Goal: Check status: Check status

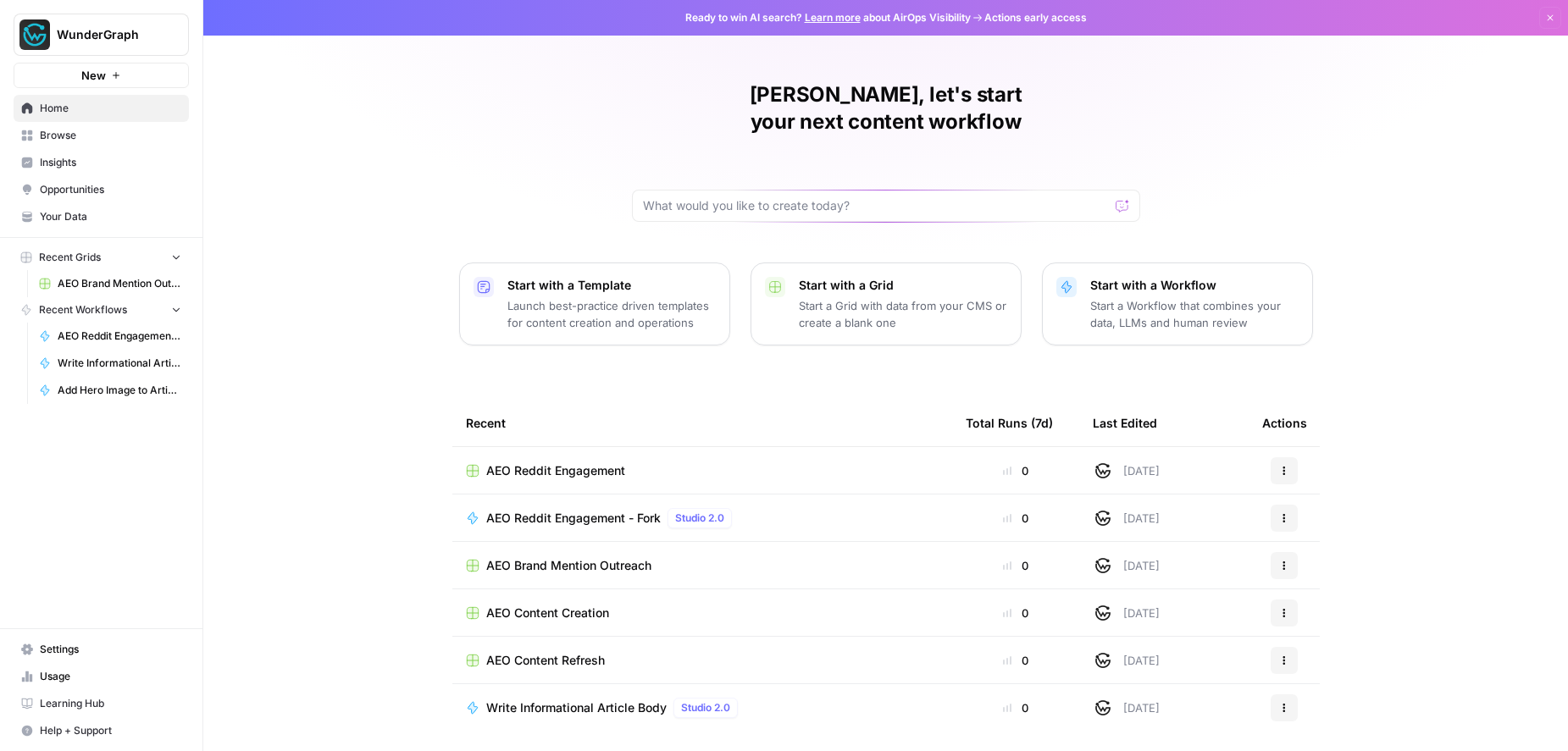
click at [81, 163] on span "Insights" at bounding box center [110, 163] width 141 height 16
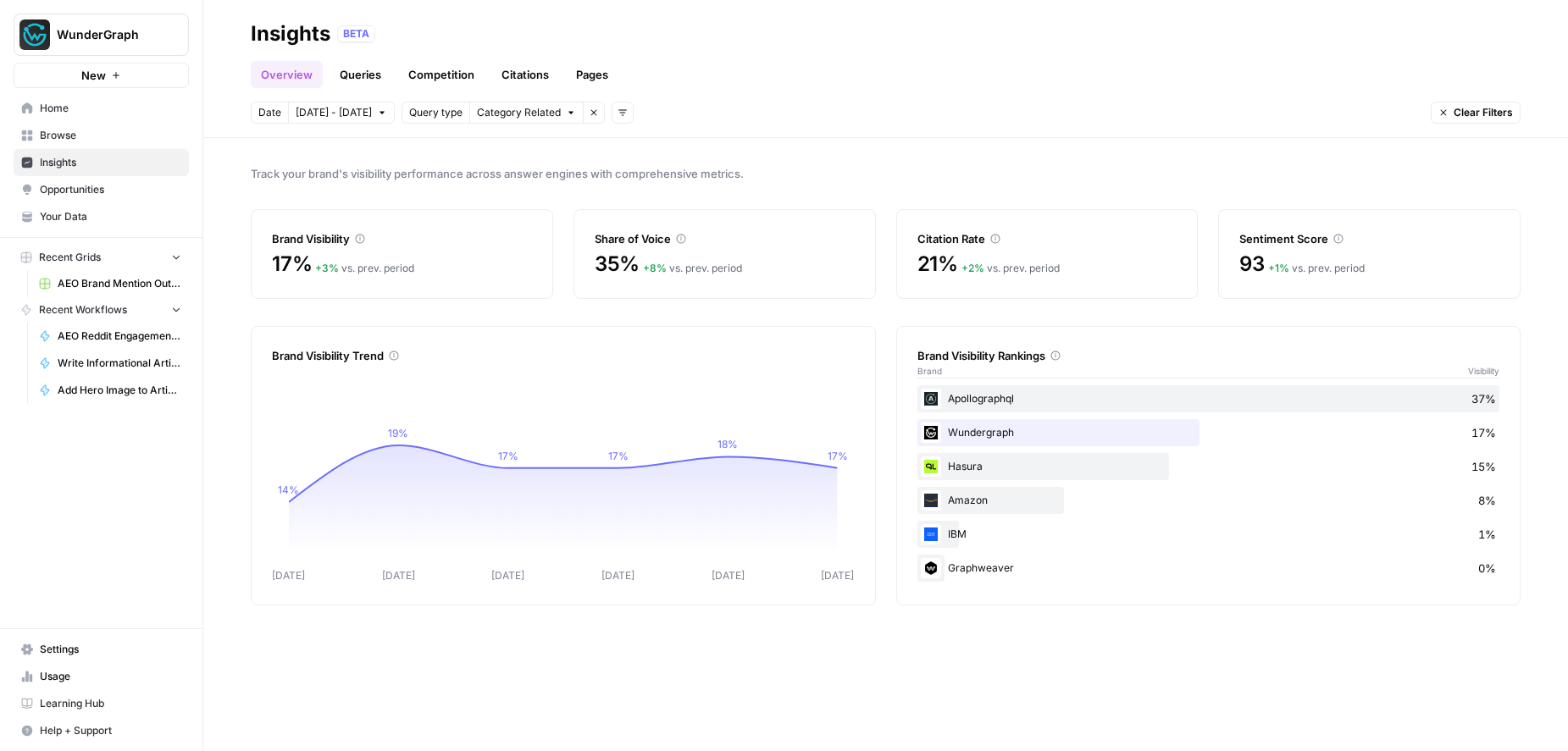
click at [1033, 157] on div "Track your brand's visibility performance across answer engines with comprehens…" at bounding box center [885, 444] width 1364 height 613
drag, startPoint x: 945, startPoint y: 140, endPoint x: 913, endPoint y: 254, distance: 118.4
click at [945, 141] on div "Track your brand's visibility performance across answer engines with comprehens…" at bounding box center [885, 444] width 1364 height 613
click at [355, 71] on link "Queries" at bounding box center [360, 74] width 62 height 27
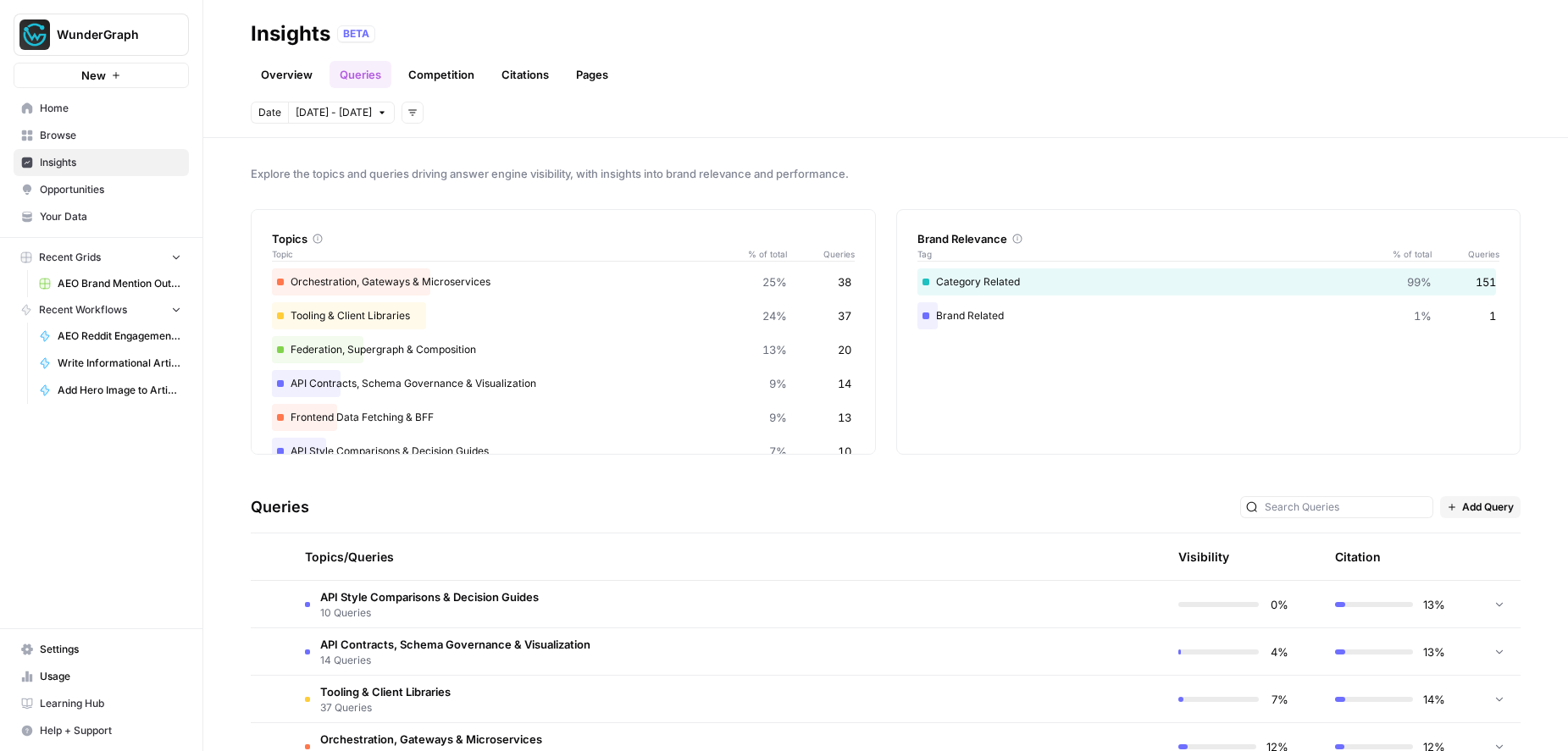
click at [594, 70] on link "Pages" at bounding box center [592, 74] width 53 height 27
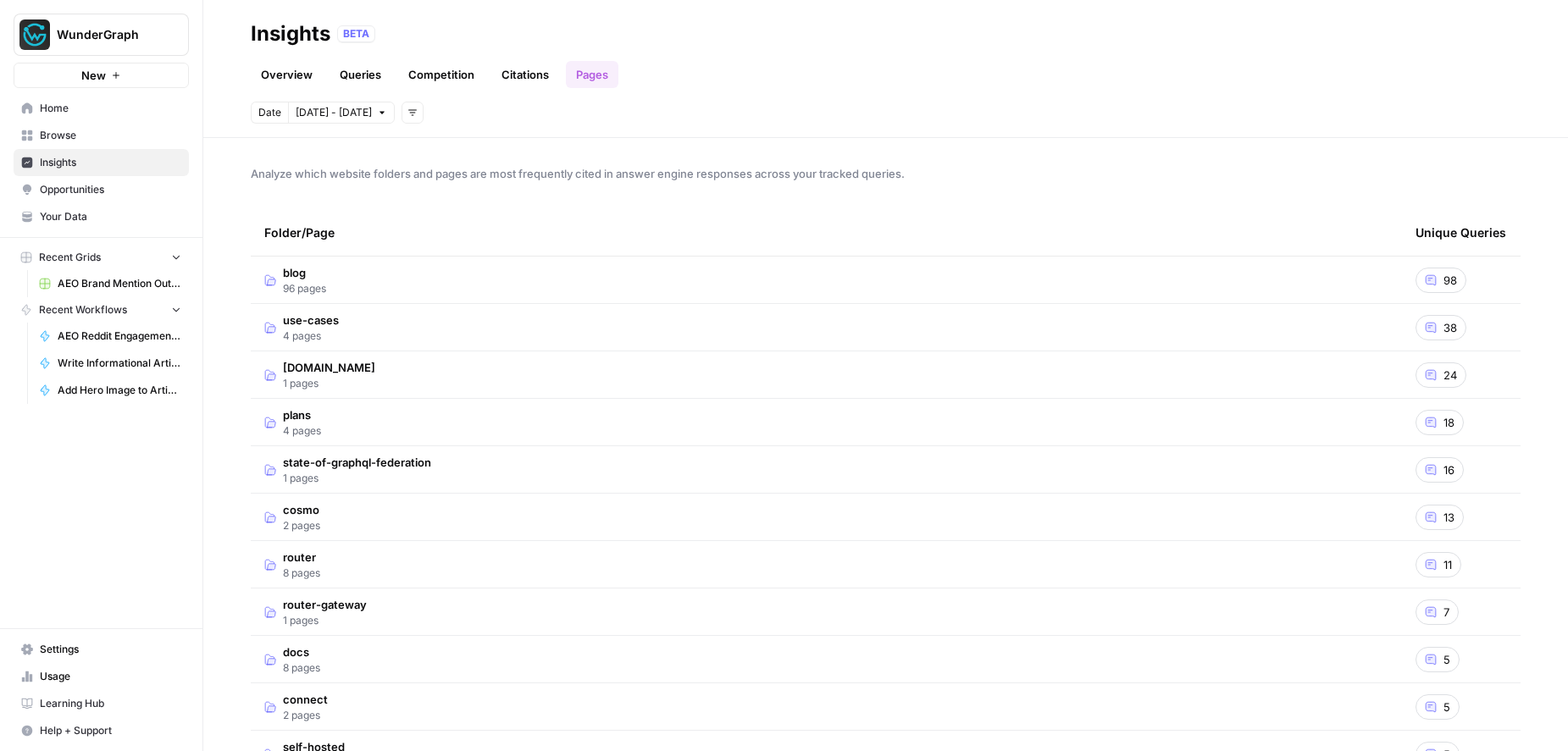
click at [280, 69] on link "Overview" at bounding box center [286, 74] width 72 height 27
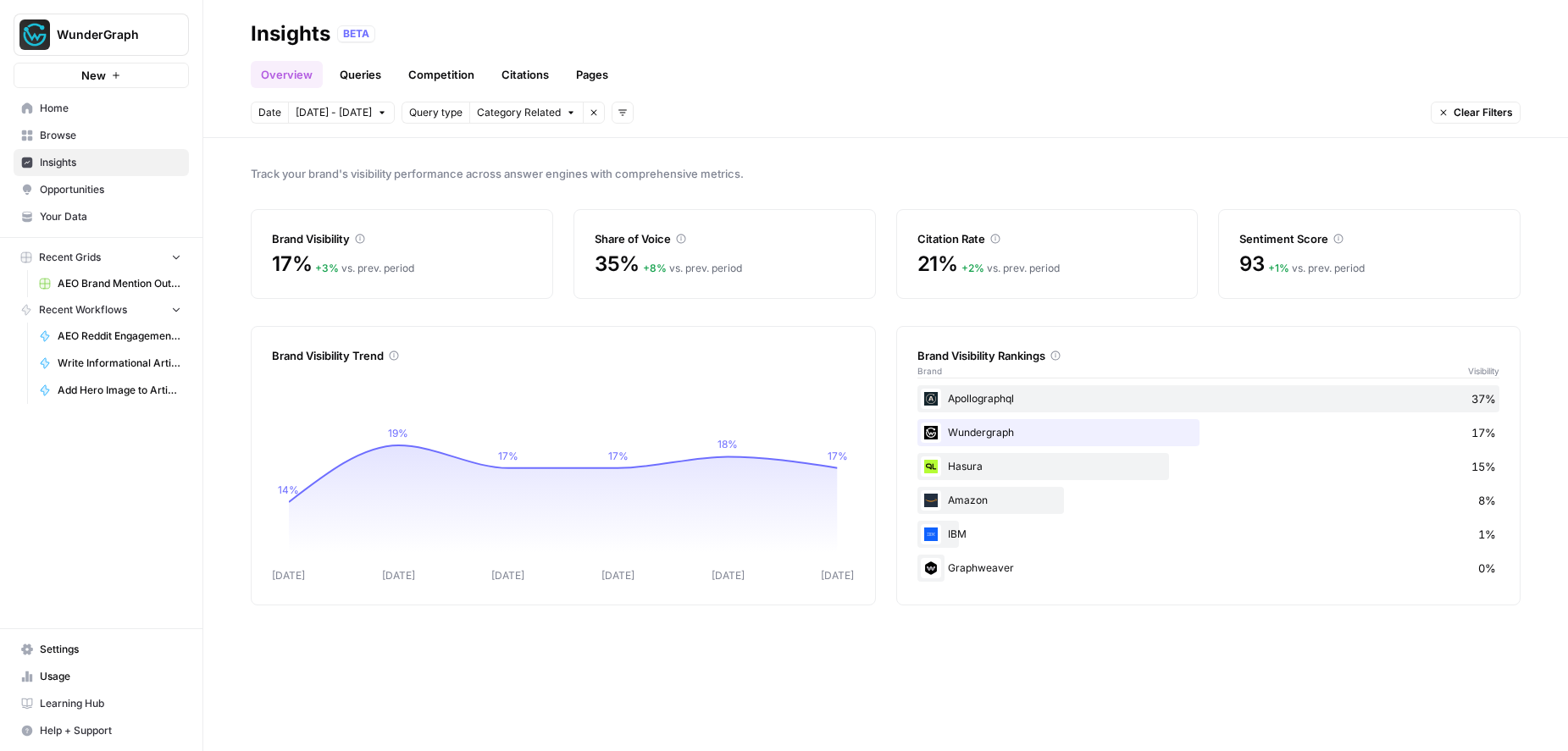
click at [360, 112] on span "[DATE] - [DATE]" at bounding box center [334, 113] width 76 height 16
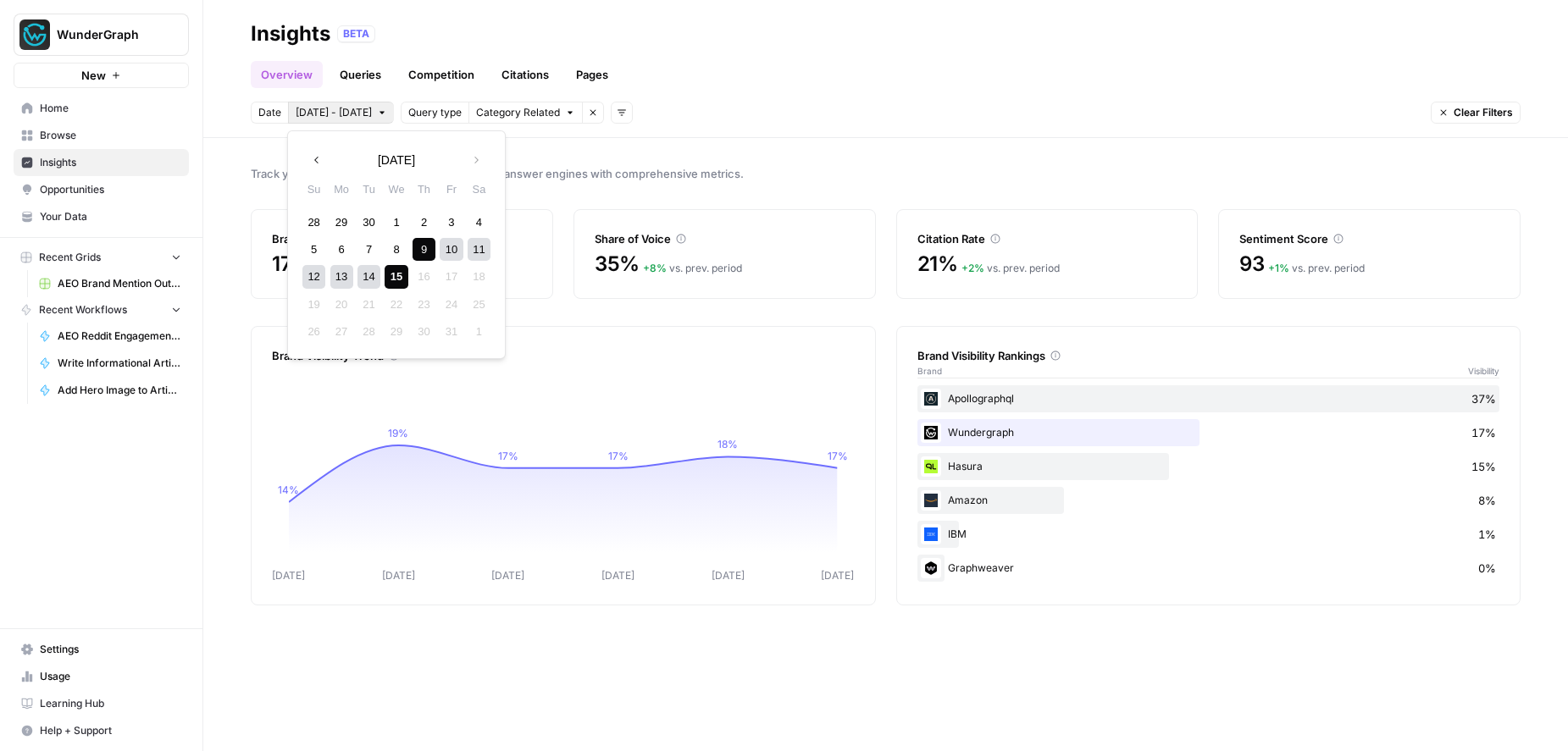
click at [549, 113] on button "Category Related" at bounding box center [526, 112] width 114 height 22
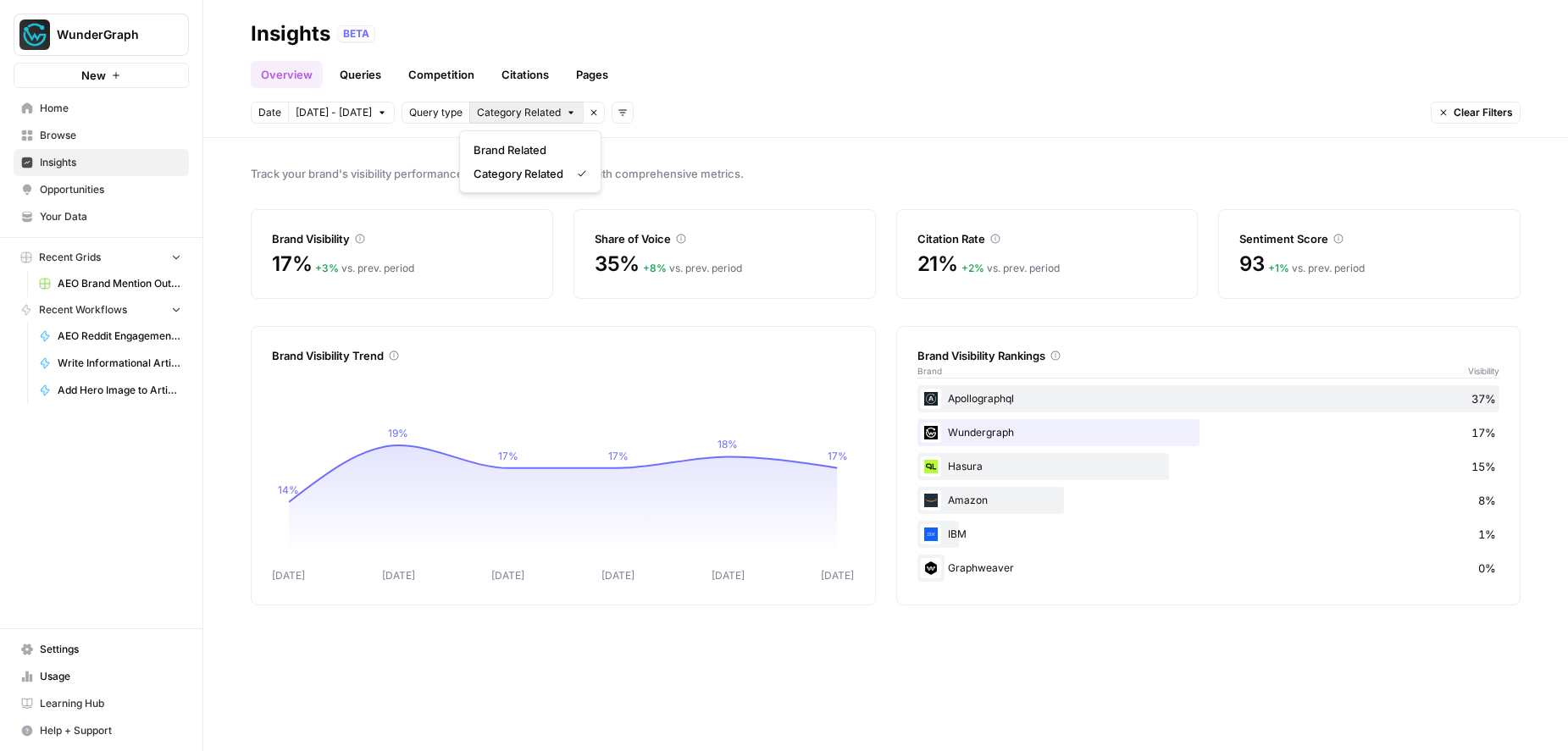
drag, startPoint x: 734, startPoint y: 87, endPoint x: 723, endPoint y: 90, distance: 11.4
click at [733, 87] on div "Overview Queries Competition Citations Pages" at bounding box center [884, 68] width 1269 height 41
click at [519, 72] on link "Citations" at bounding box center [525, 74] width 68 height 27
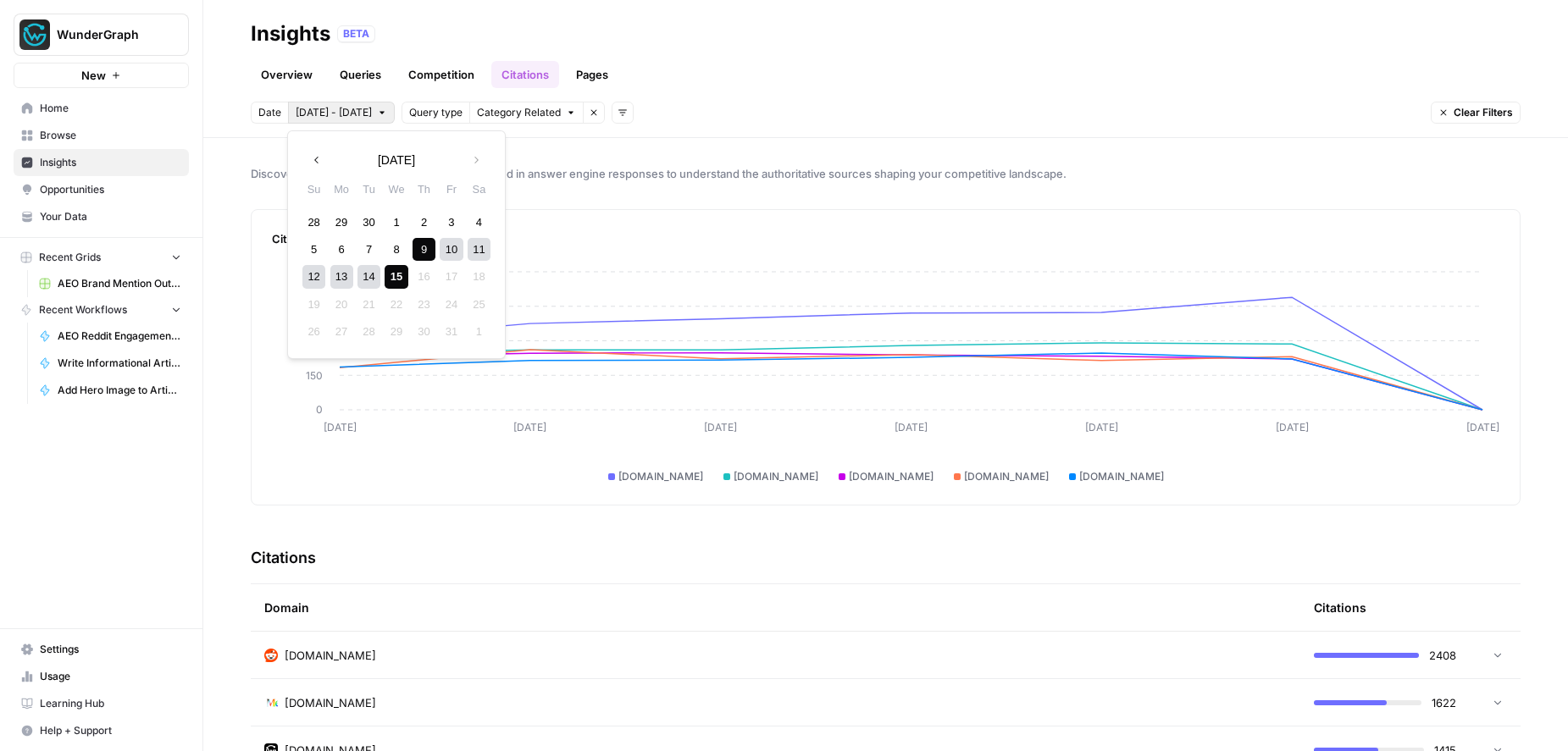
click at [351, 115] on span "[DATE] - [DATE]" at bounding box center [334, 113] width 76 height 16
click at [319, 163] on icon "button" at bounding box center [317, 160] width 12 height 12
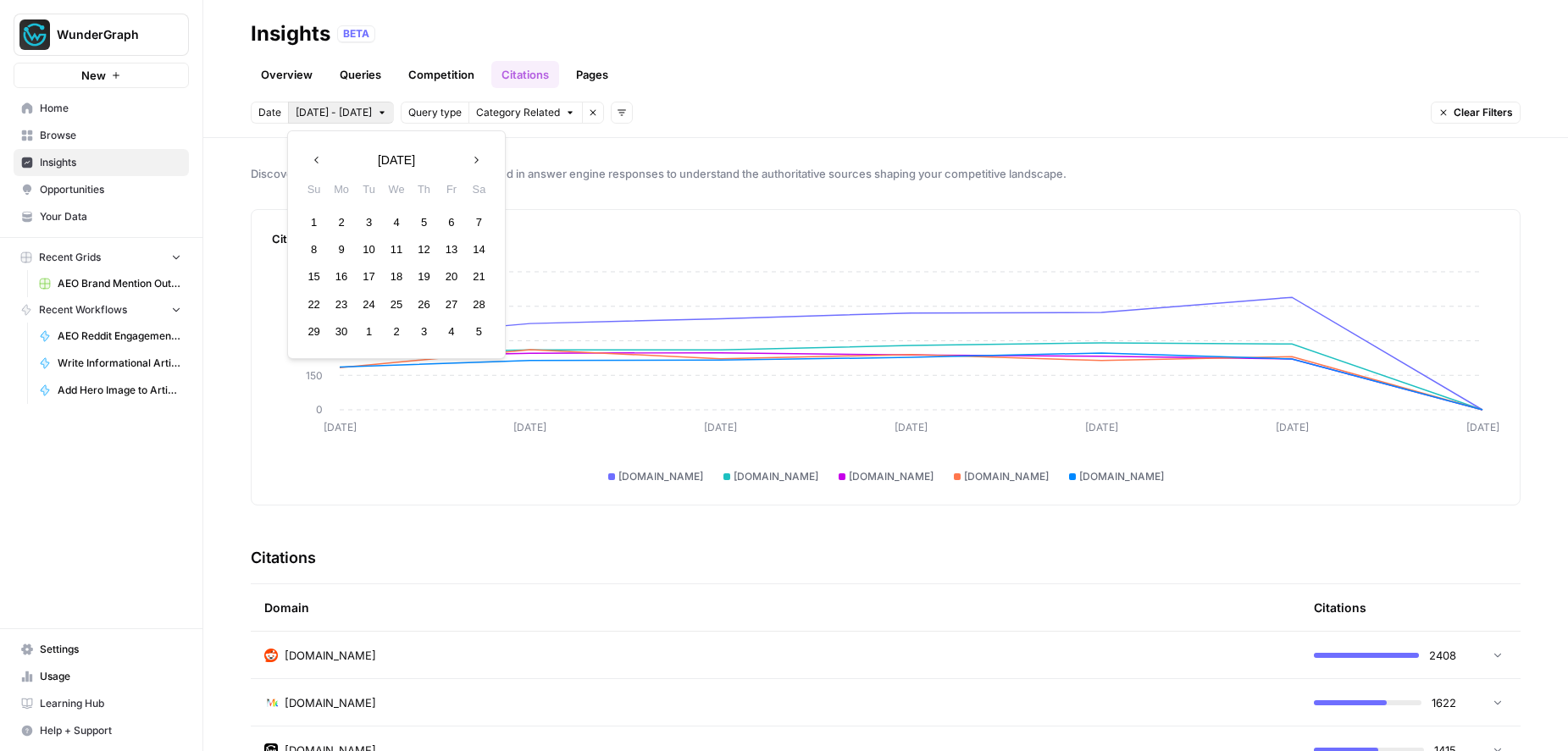
click at [319, 163] on icon "button" at bounding box center [317, 160] width 12 height 12
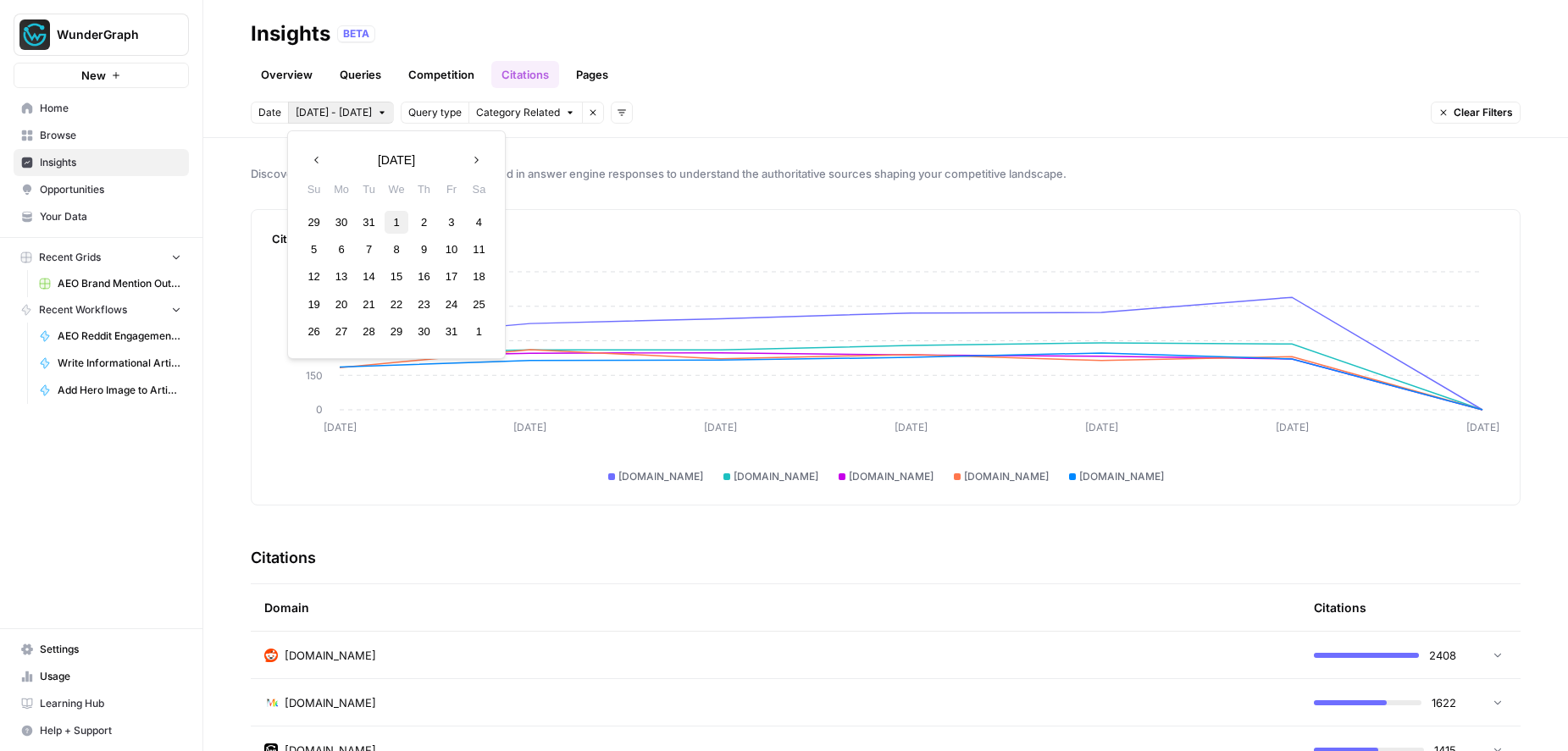
click at [397, 217] on div "1" at bounding box center [396, 222] width 23 height 23
click at [483, 161] on button "Next month" at bounding box center [476, 159] width 30 height 30
click at [318, 161] on icon "button" at bounding box center [317, 160] width 12 height 12
click at [474, 161] on icon "button" at bounding box center [476, 160] width 12 height 12
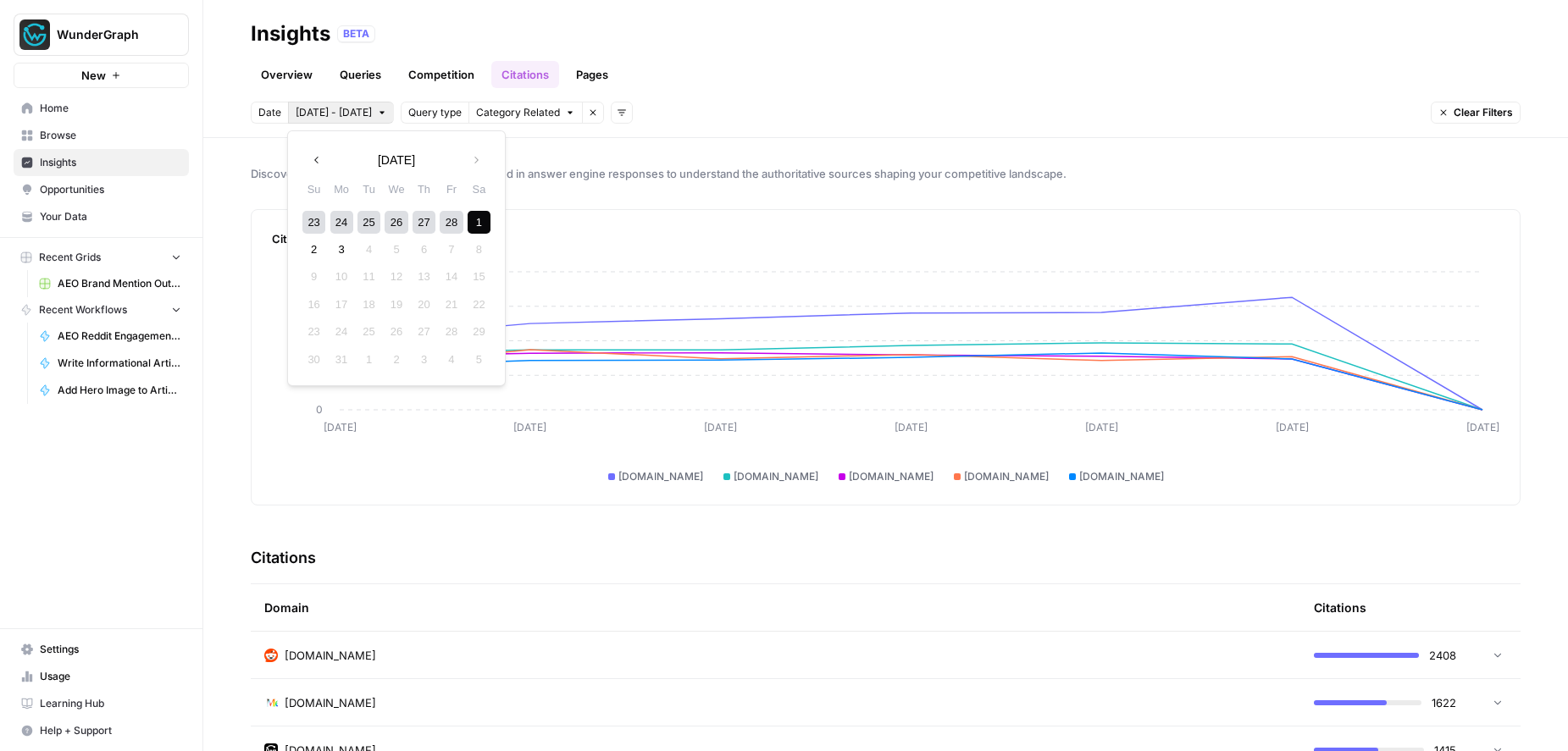
click at [316, 159] on icon "button" at bounding box center [317, 160] width 12 height 12
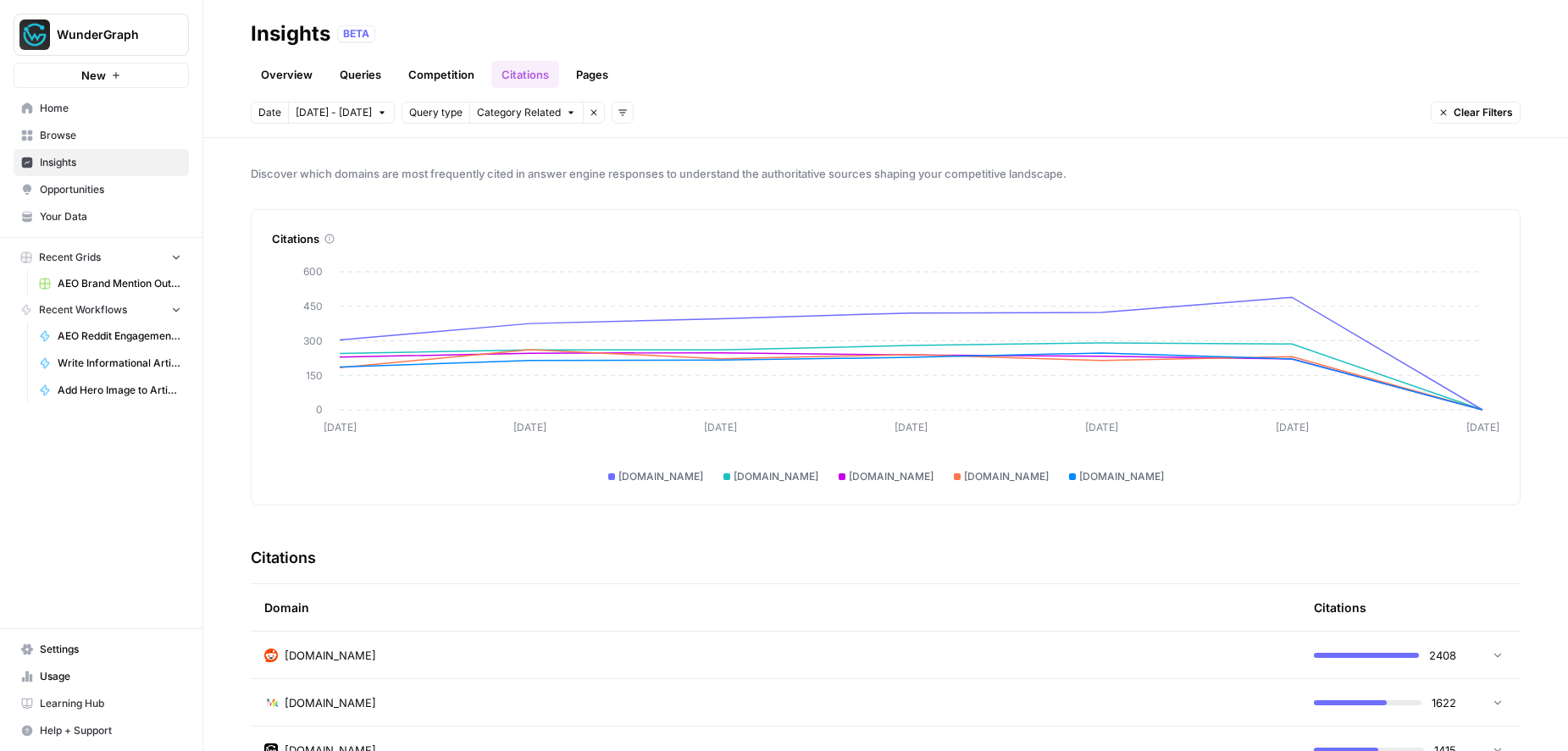
click at [758, 96] on header "Insights BETA Overview Queries Competition Citations Pages Date [DATE] - [DATE]…" at bounding box center [885, 68] width 1364 height 138
click at [274, 112] on span "Date" at bounding box center [269, 113] width 23 height 16
click at [358, 116] on span "[DATE] - [DATE]" at bounding box center [334, 113] width 76 height 16
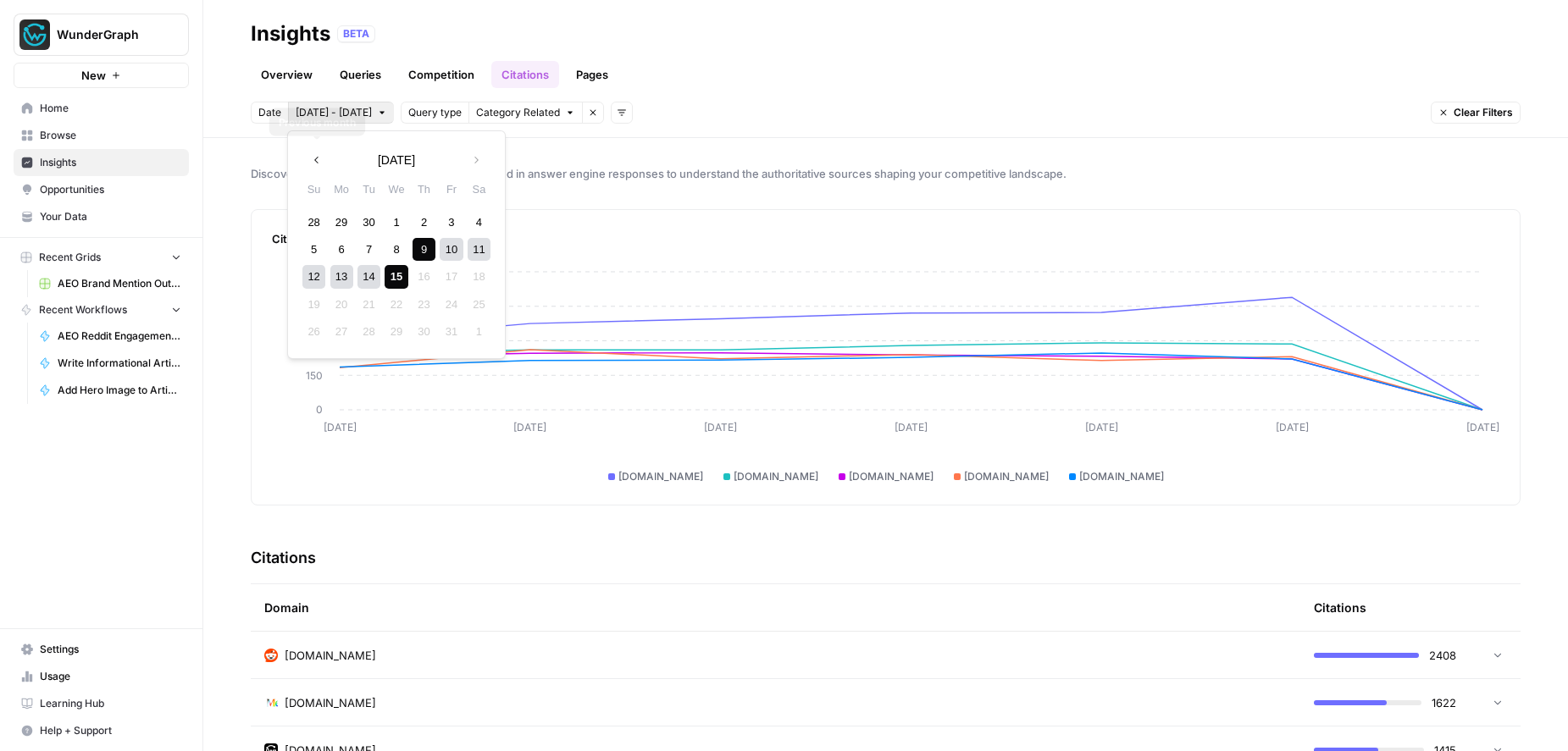
click at [315, 163] on icon "button" at bounding box center [317, 160] width 12 height 12
click at [314, 161] on icon "button" at bounding box center [317, 160] width 12 height 12
click at [455, 222] on div "1" at bounding box center [450, 222] width 23 height 23
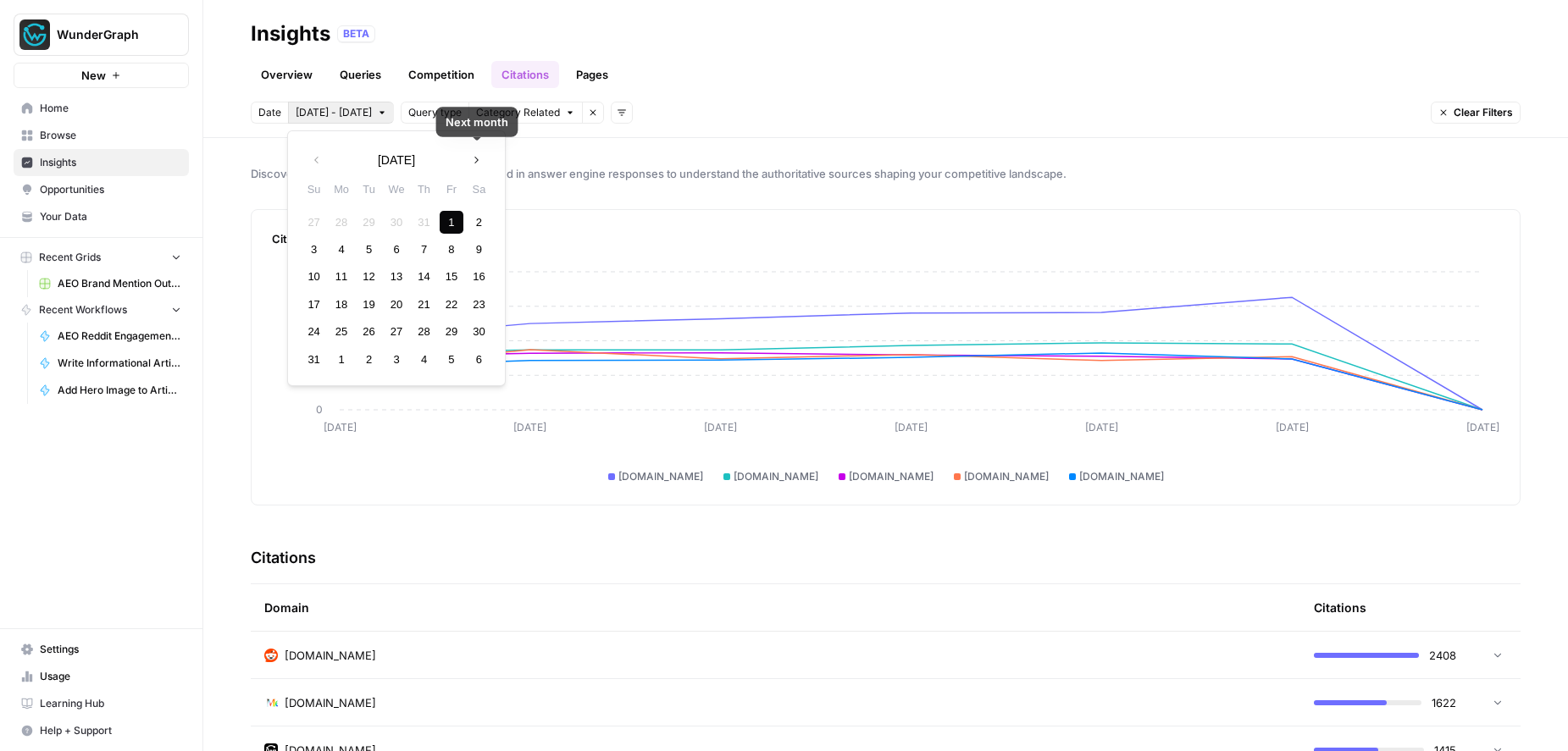
click at [479, 159] on icon "button" at bounding box center [476, 160] width 12 height 12
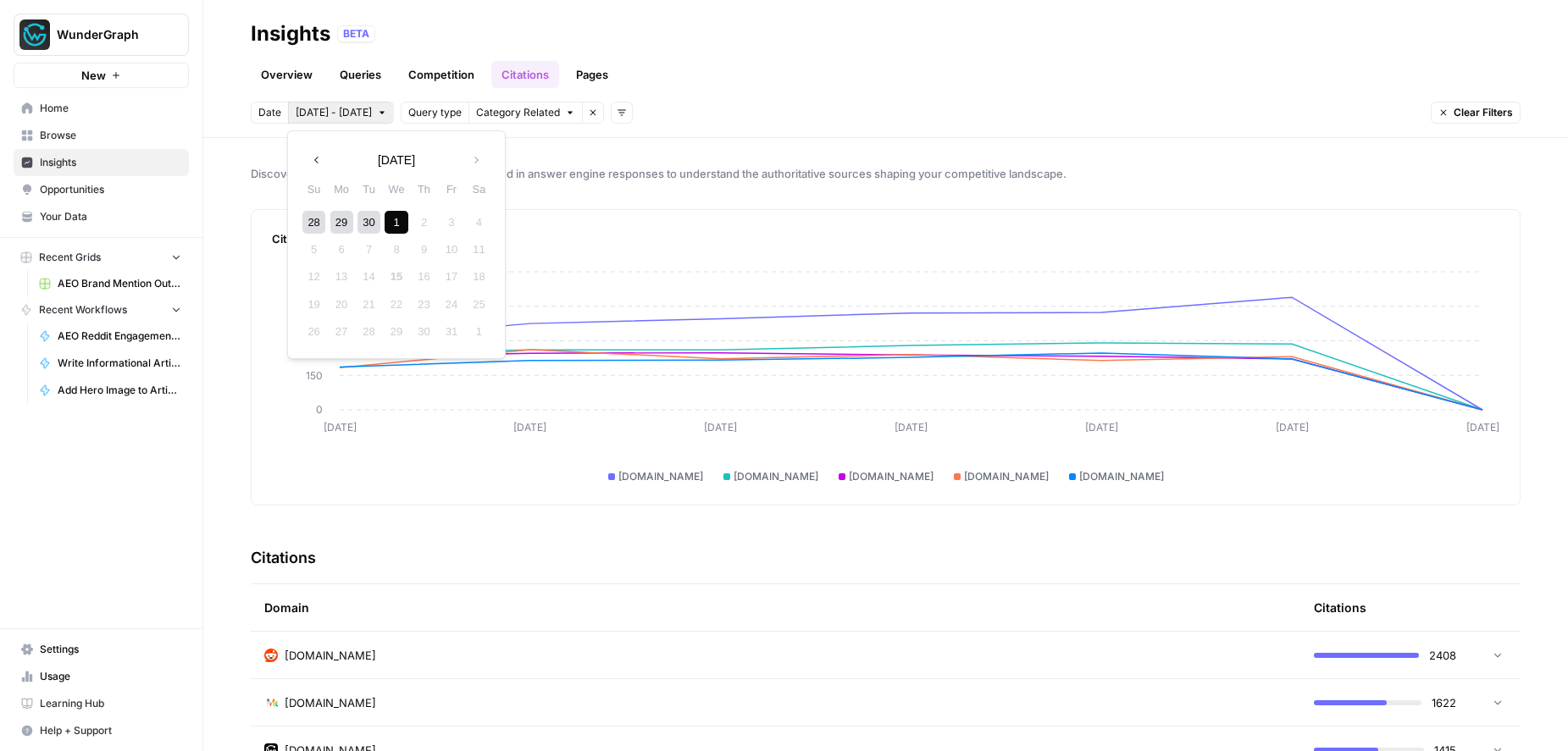
click at [394, 218] on div "1" at bounding box center [396, 222] width 23 height 23
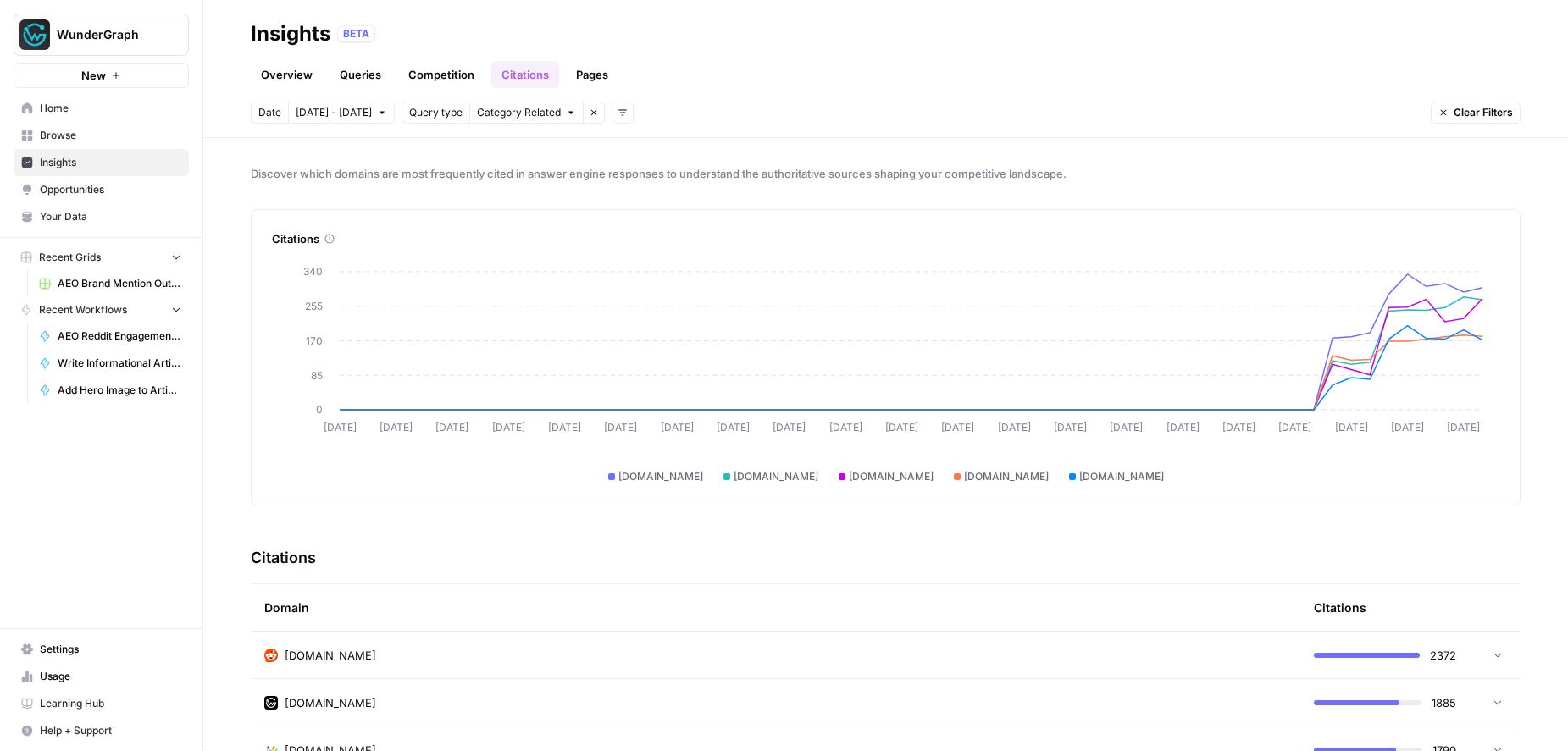
click at [339, 113] on span "[DATE] - [DATE]" at bounding box center [334, 113] width 76 height 16
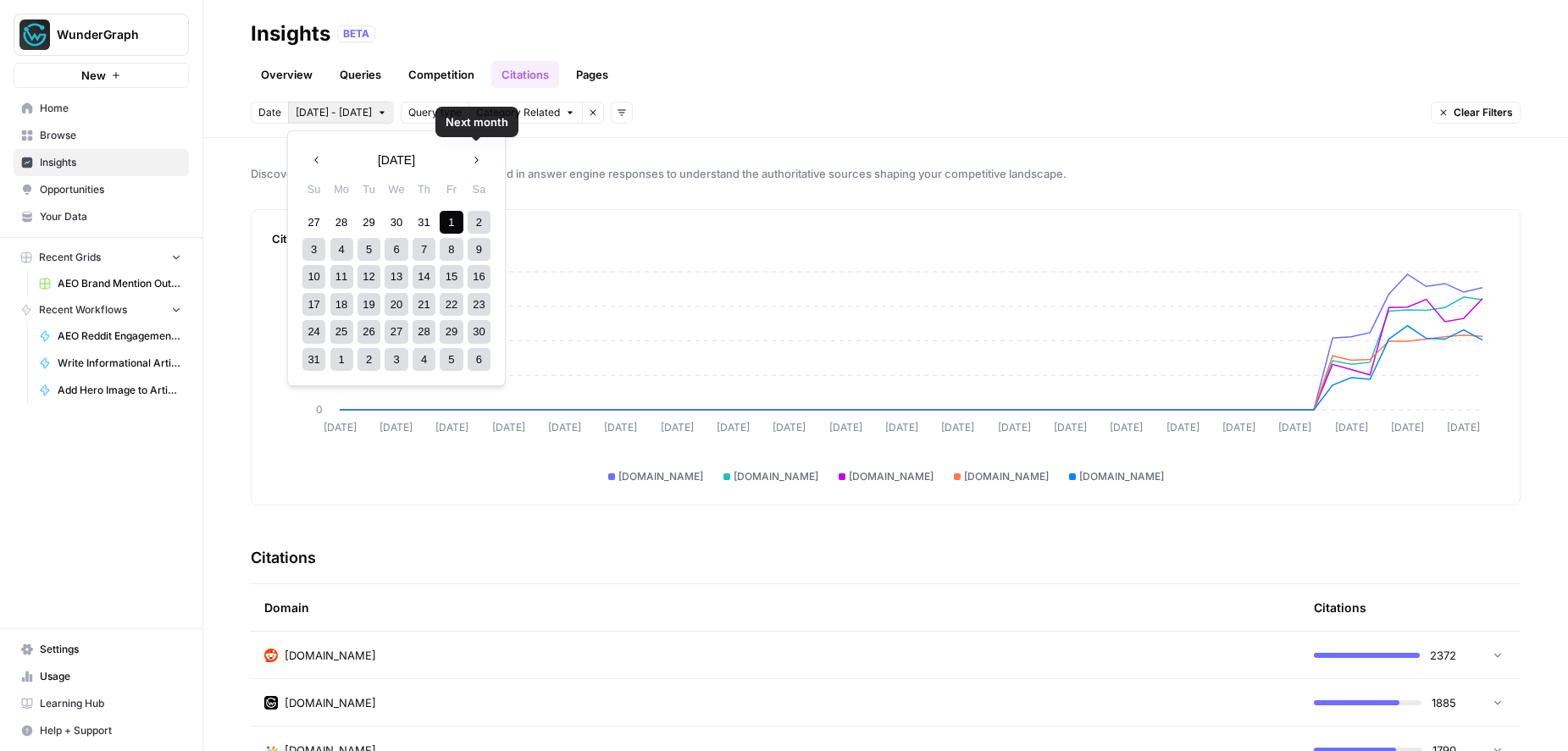
click at [478, 159] on icon "button" at bounding box center [476, 160] width 12 height 12
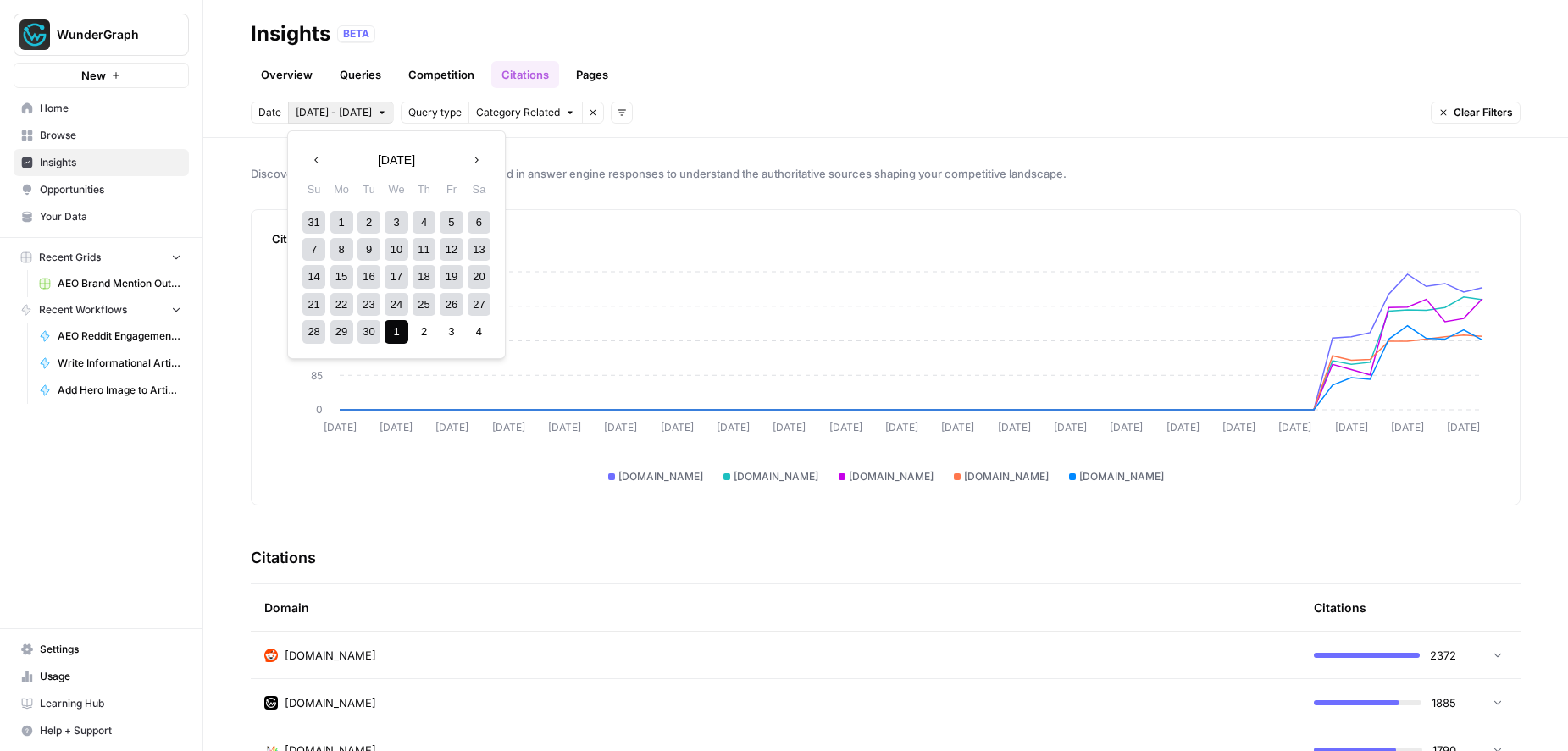
click at [477, 162] on icon "button" at bounding box center [476, 160] width 12 height 12
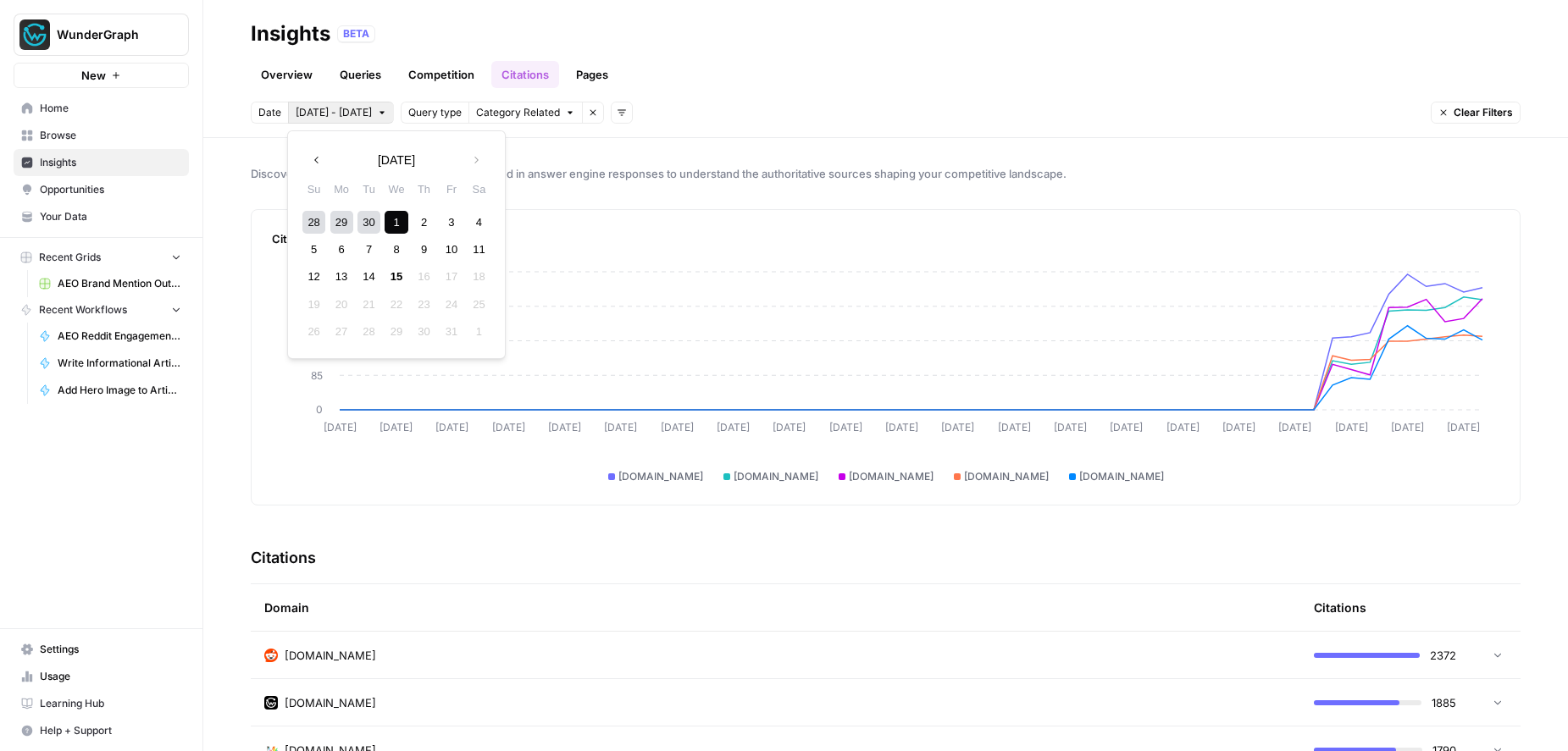
click at [397, 224] on div "1" at bounding box center [396, 222] width 23 height 23
click at [386, 217] on div "1" at bounding box center [396, 222] width 23 height 23
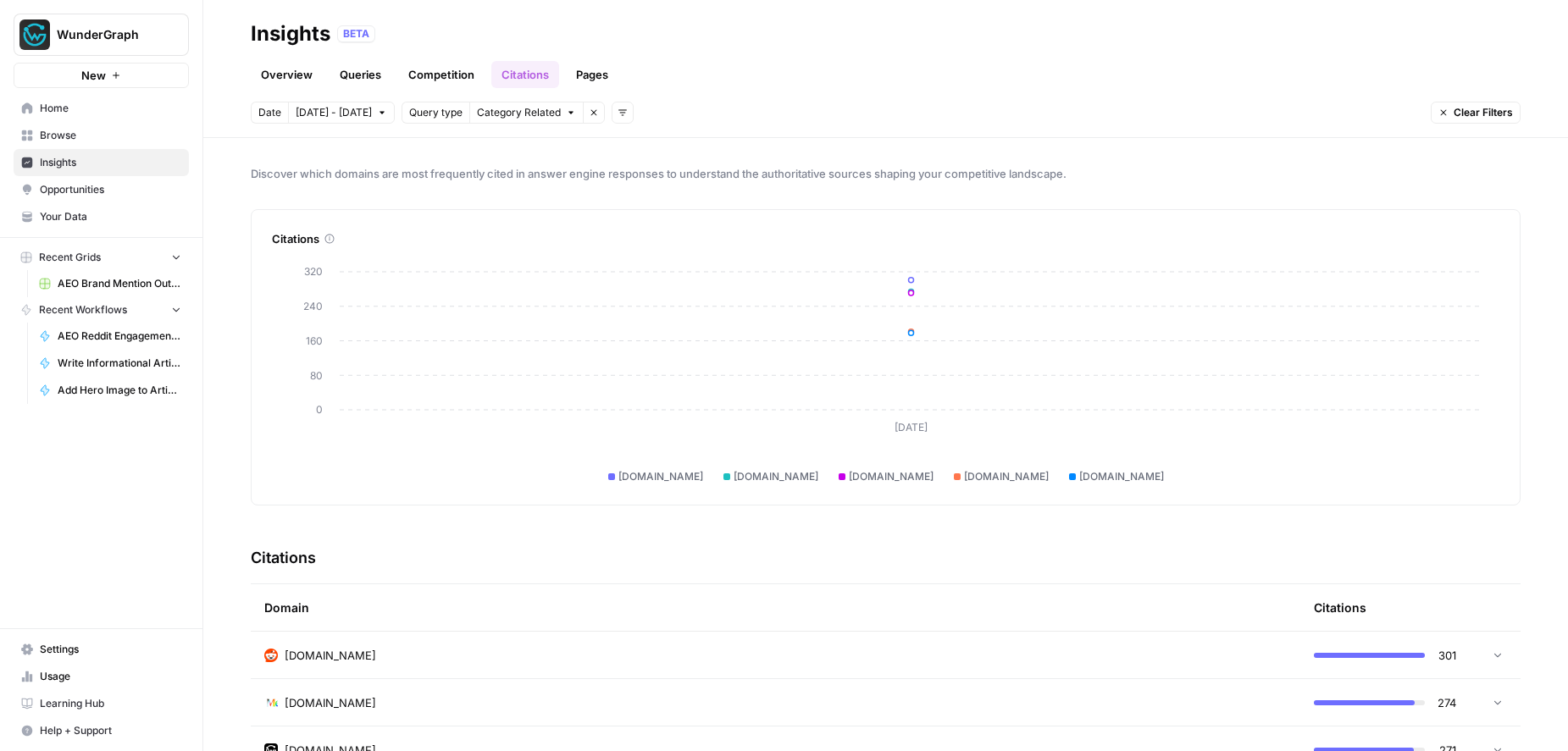
click at [349, 110] on span "[DATE] - [DATE]" at bounding box center [334, 113] width 76 height 16
click at [318, 161] on icon "button" at bounding box center [317, 160] width 12 height 12
click at [367, 299] on div "23" at bounding box center [369, 304] width 23 height 23
click at [475, 164] on icon "button" at bounding box center [476, 160] width 12 height 12
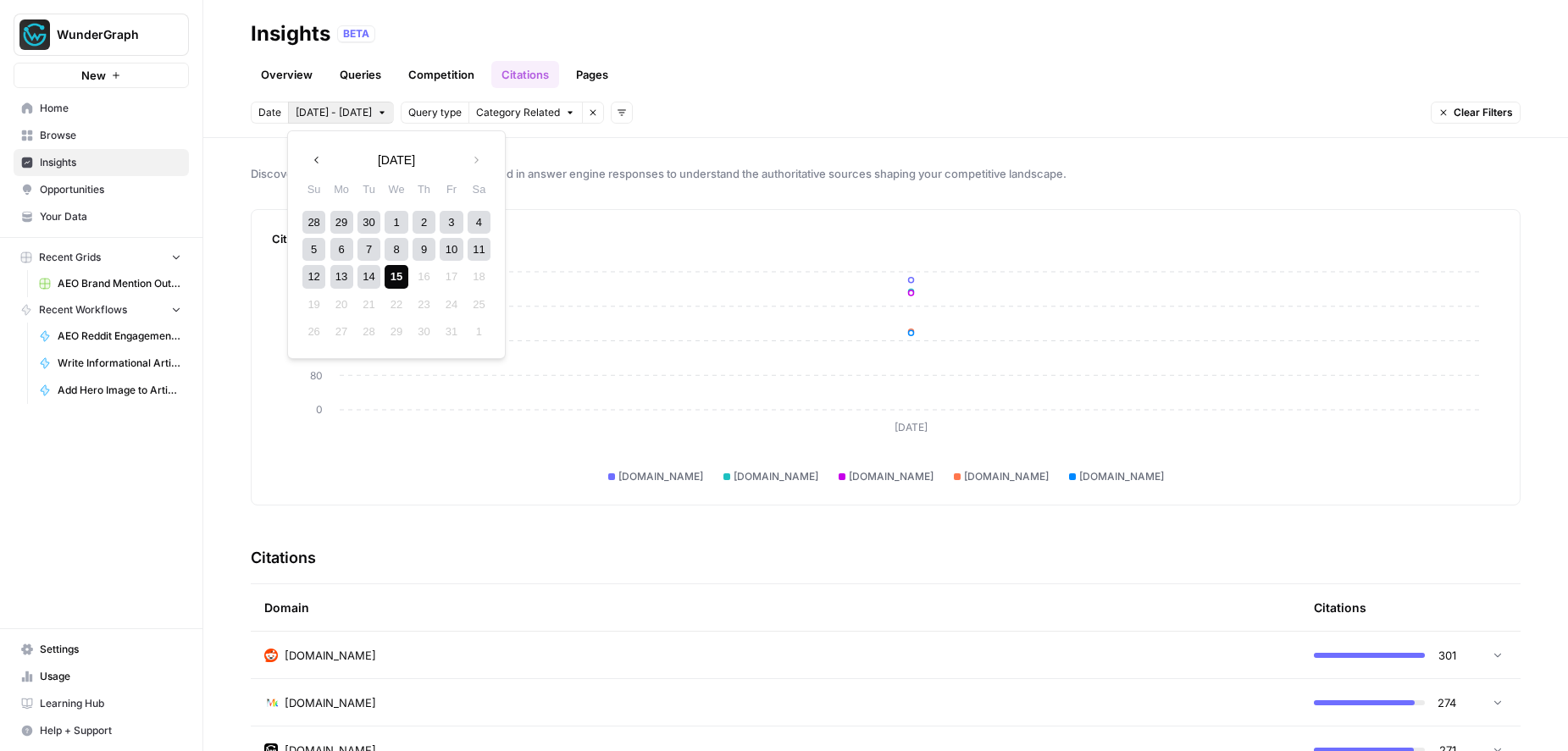
click at [398, 275] on div "15" at bounding box center [396, 276] width 23 height 23
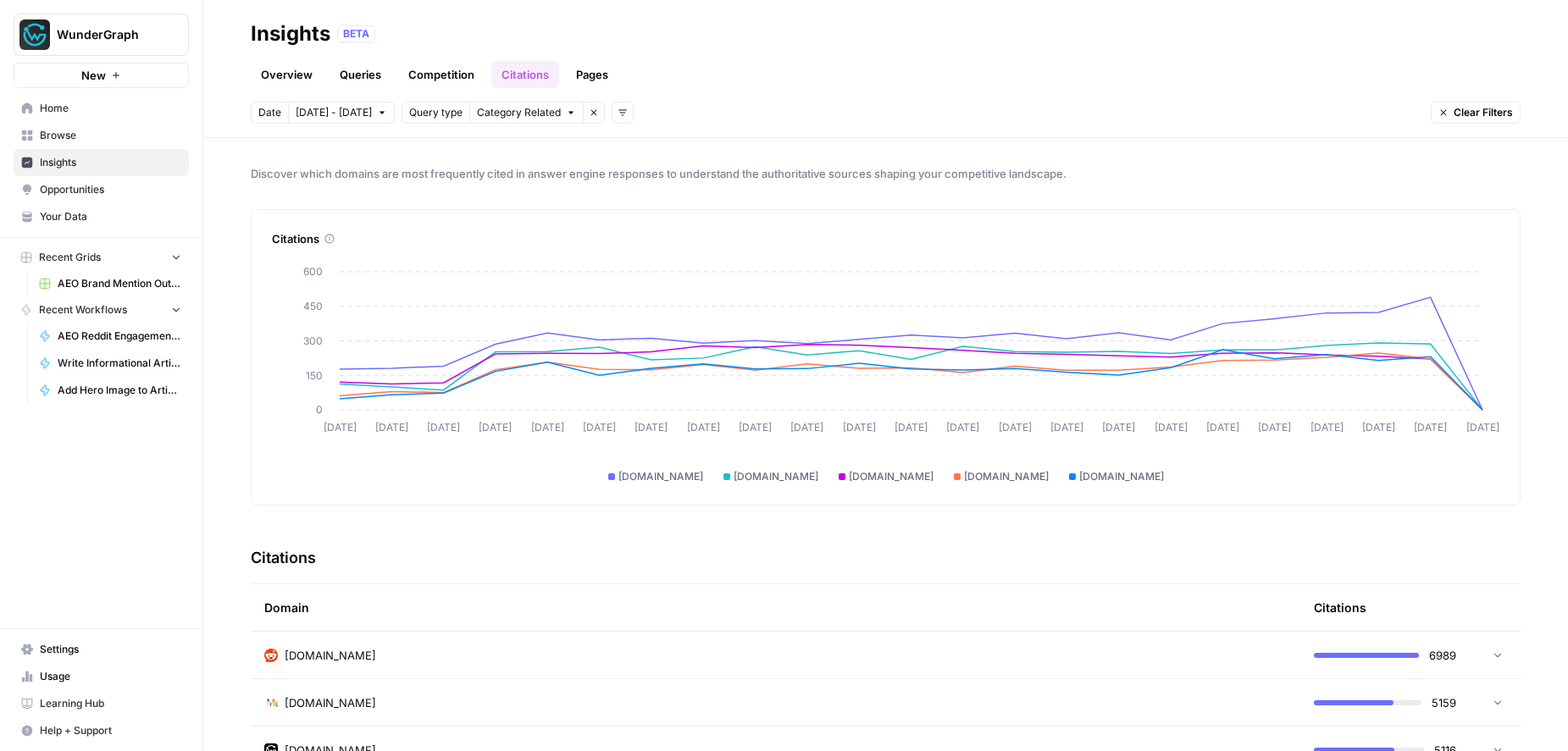
click at [1313, 110] on div "Date [DATE] - [DATE] Query type Category Related Remove filter Add filters Clea…" at bounding box center [884, 112] width 1269 height 22
